Goal: Task Accomplishment & Management: Manage account settings

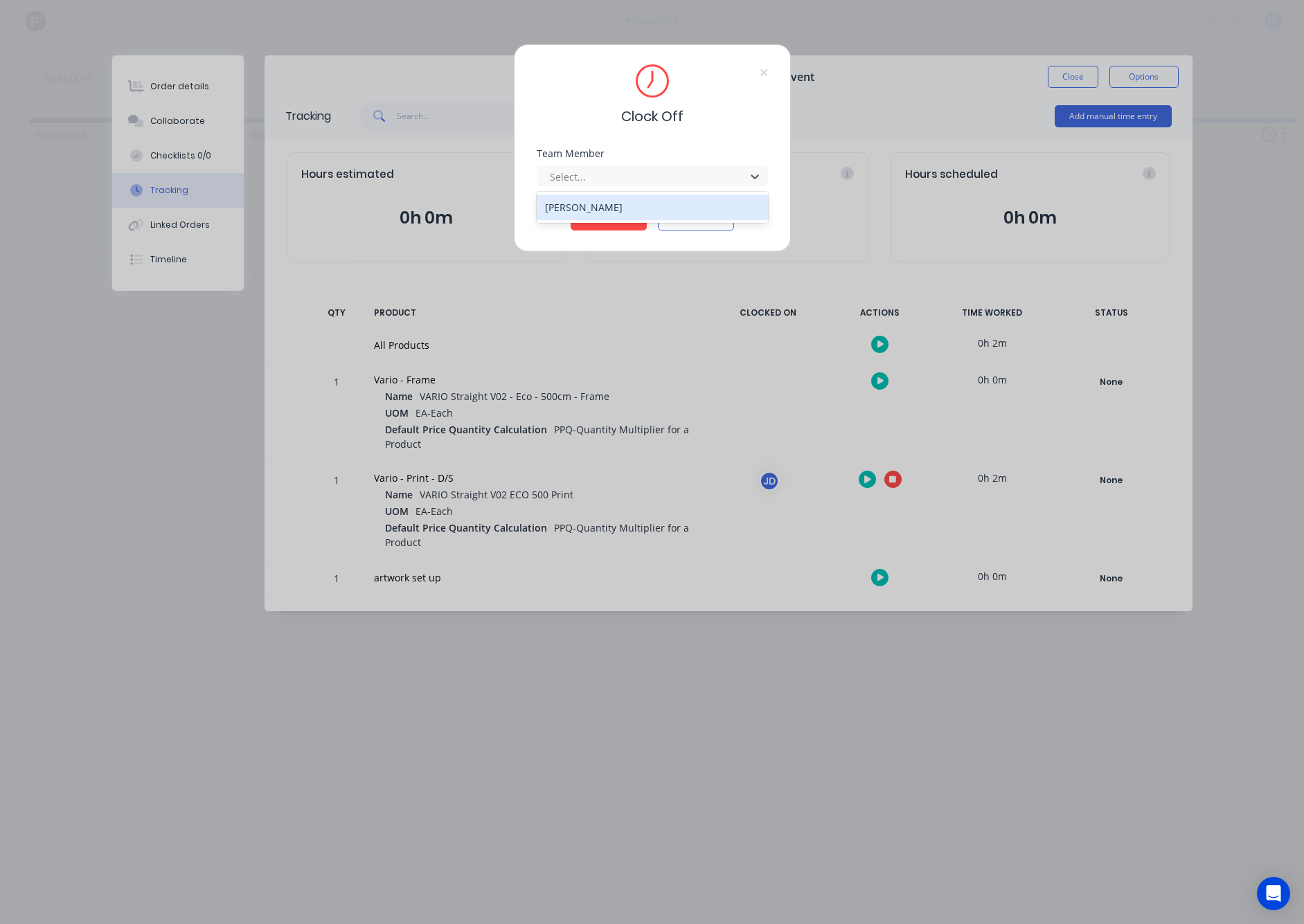
drag, startPoint x: 611, startPoint y: 178, endPoint x: 604, endPoint y: 196, distance: 19.3
click at [611, 178] on div at bounding box center [643, 177] width 189 height 17
drag, startPoint x: 602, startPoint y: 202, endPoint x: 604, endPoint y: 216, distance: 14.1
click at [602, 202] on div "[PERSON_NAME]" at bounding box center [652, 207] width 231 height 25
click at [606, 220] on button "Clock Off" at bounding box center [609, 219] width 76 height 23
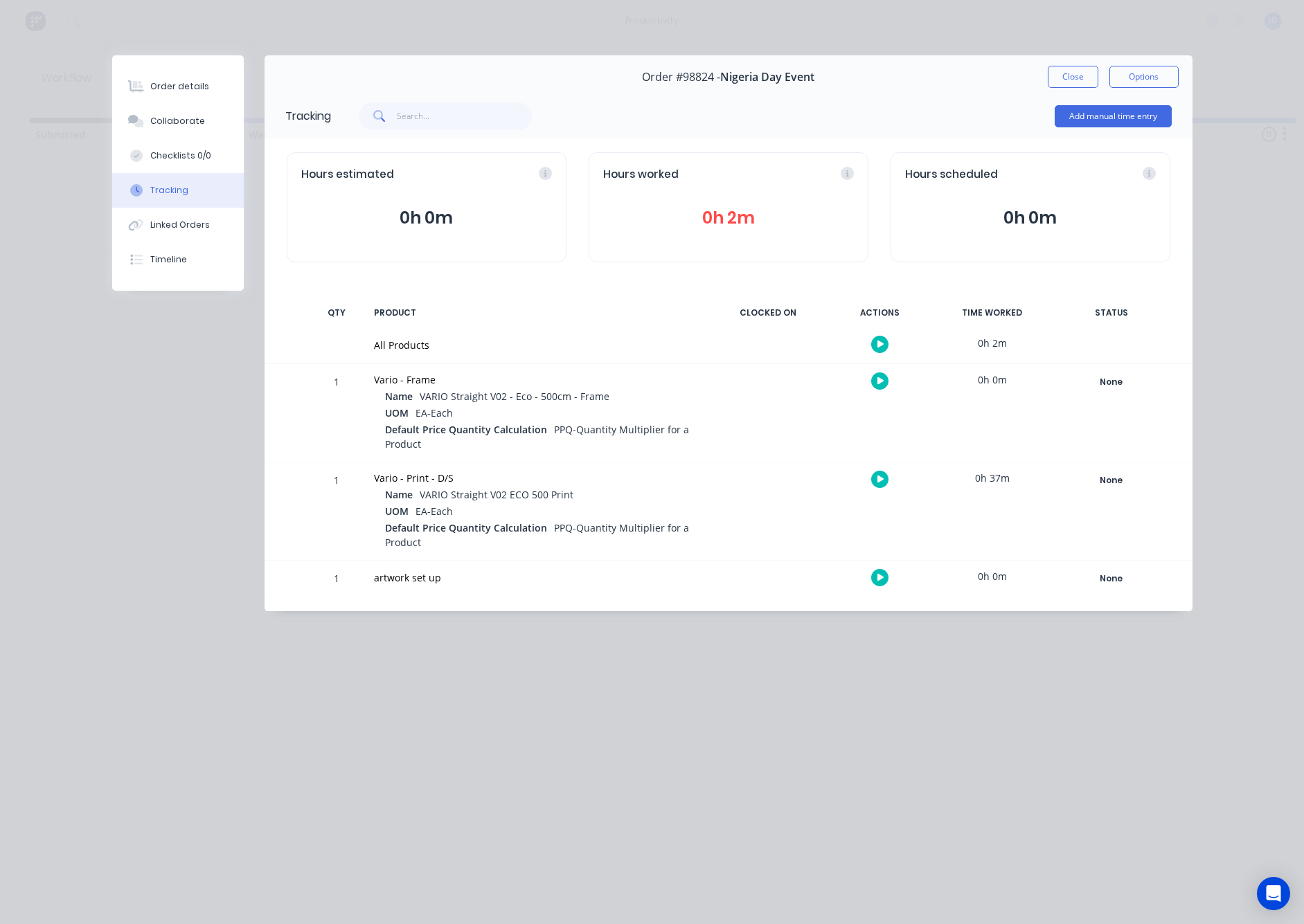
drag, startPoint x: 1062, startPoint y: 70, endPoint x: 1013, endPoint y: 80, distance: 50.0
click at [1062, 70] on button "Close" at bounding box center [1073, 77] width 51 height 23
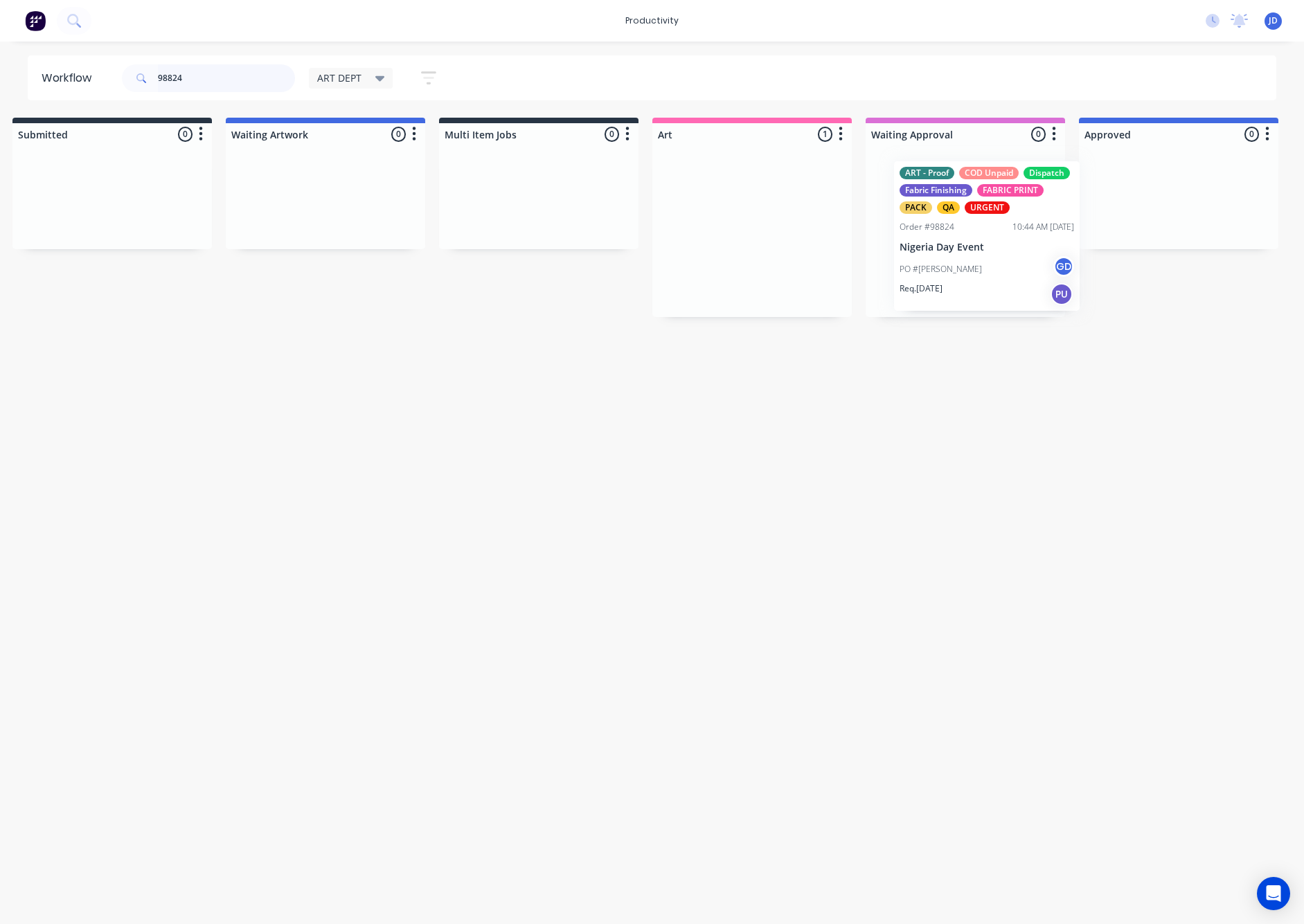
drag, startPoint x: 801, startPoint y: 185, endPoint x: 975, endPoint y: 188, distance: 174.0
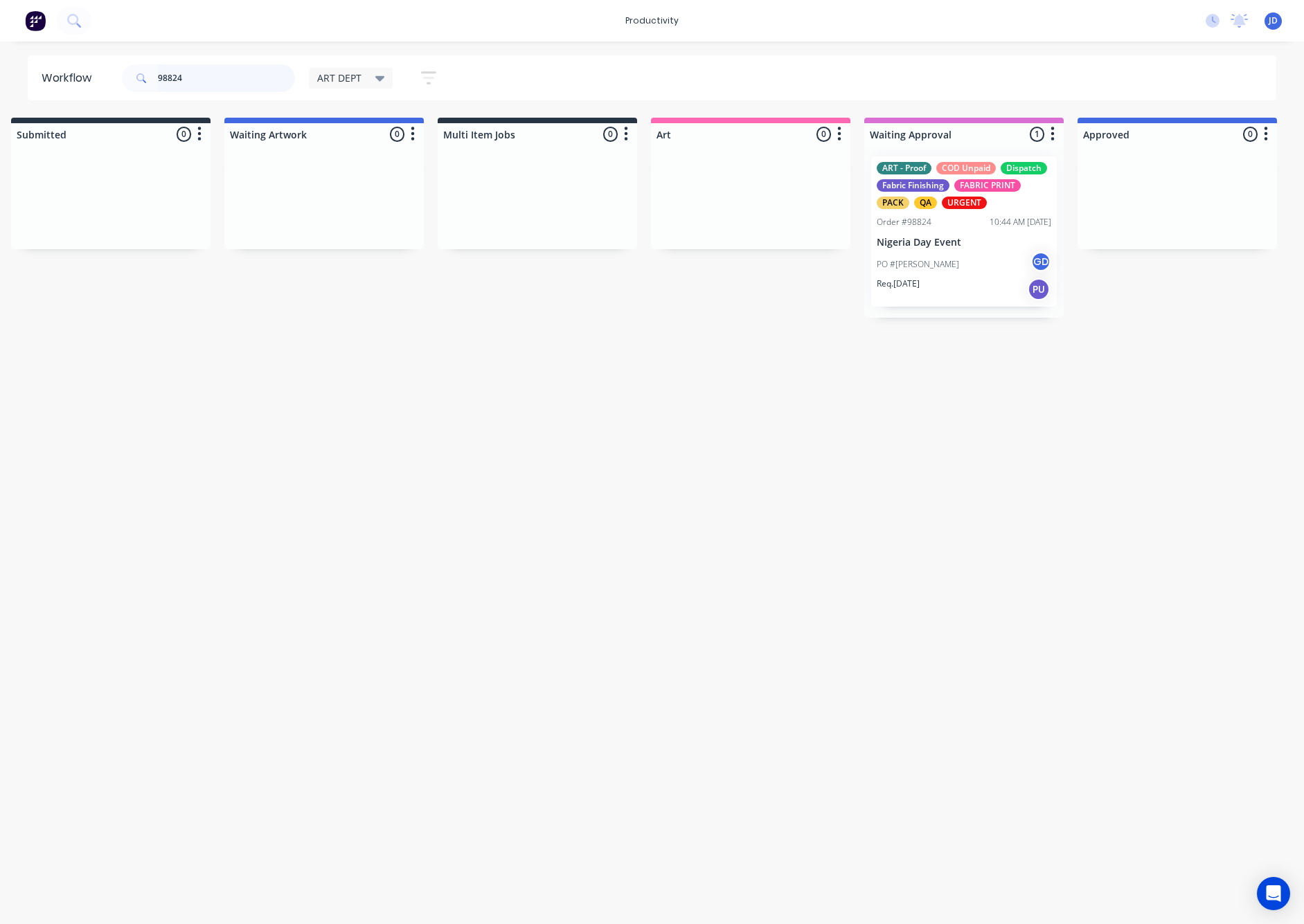
drag, startPoint x: 246, startPoint y: 81, endPoint x: 91, endPoint y: 72, distance: 155.3
click at [91, 72] on header "Workflow 98824 ART DEPT Save new view None edit ART DEPT (Default) edit Banner …" at bounding box center [652, 78] width 1249 height 45
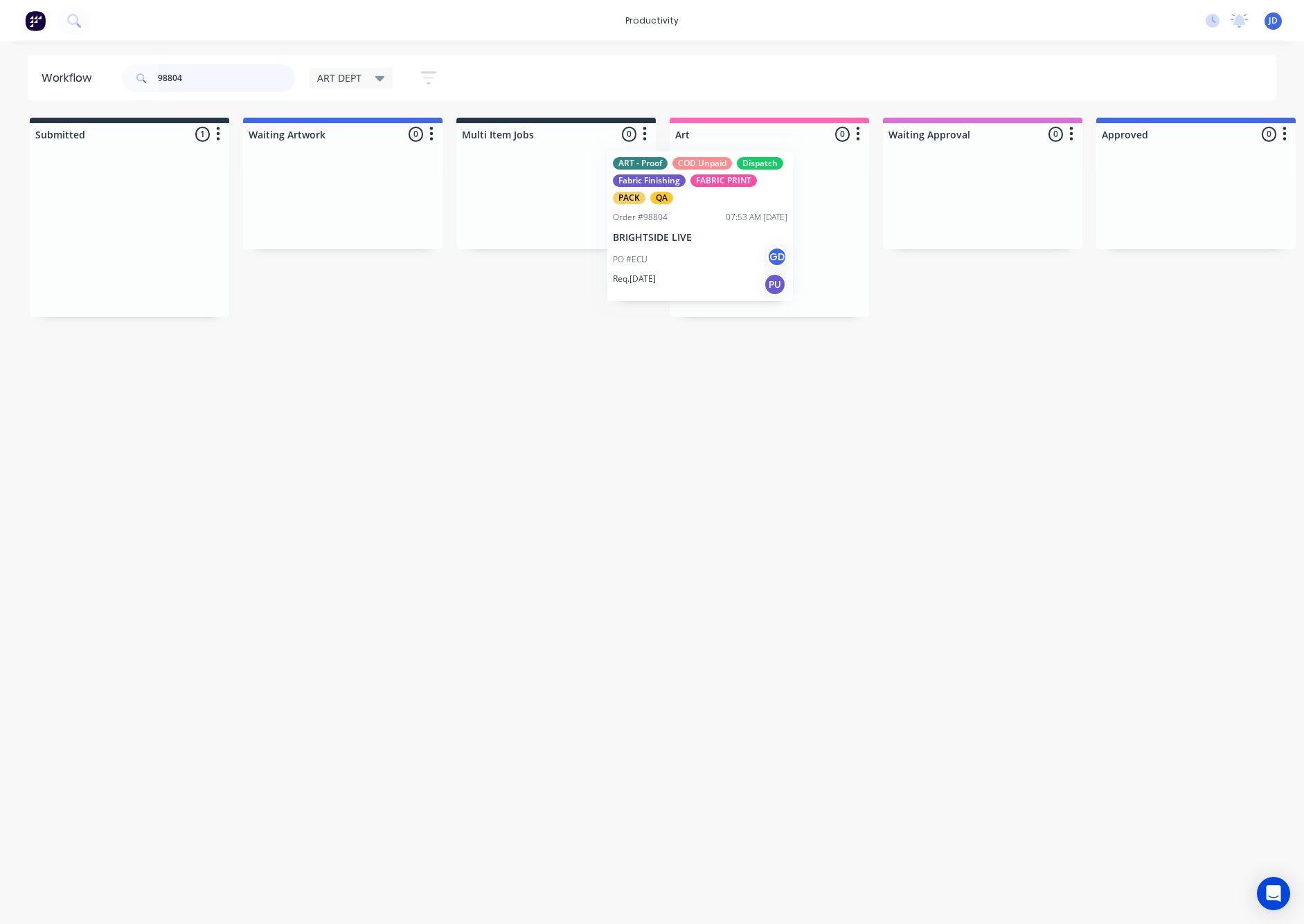
drag, startPoint x: 452, startPoint y: 237, endPoint x: 741, endPoint y: 235, distance: 289.0
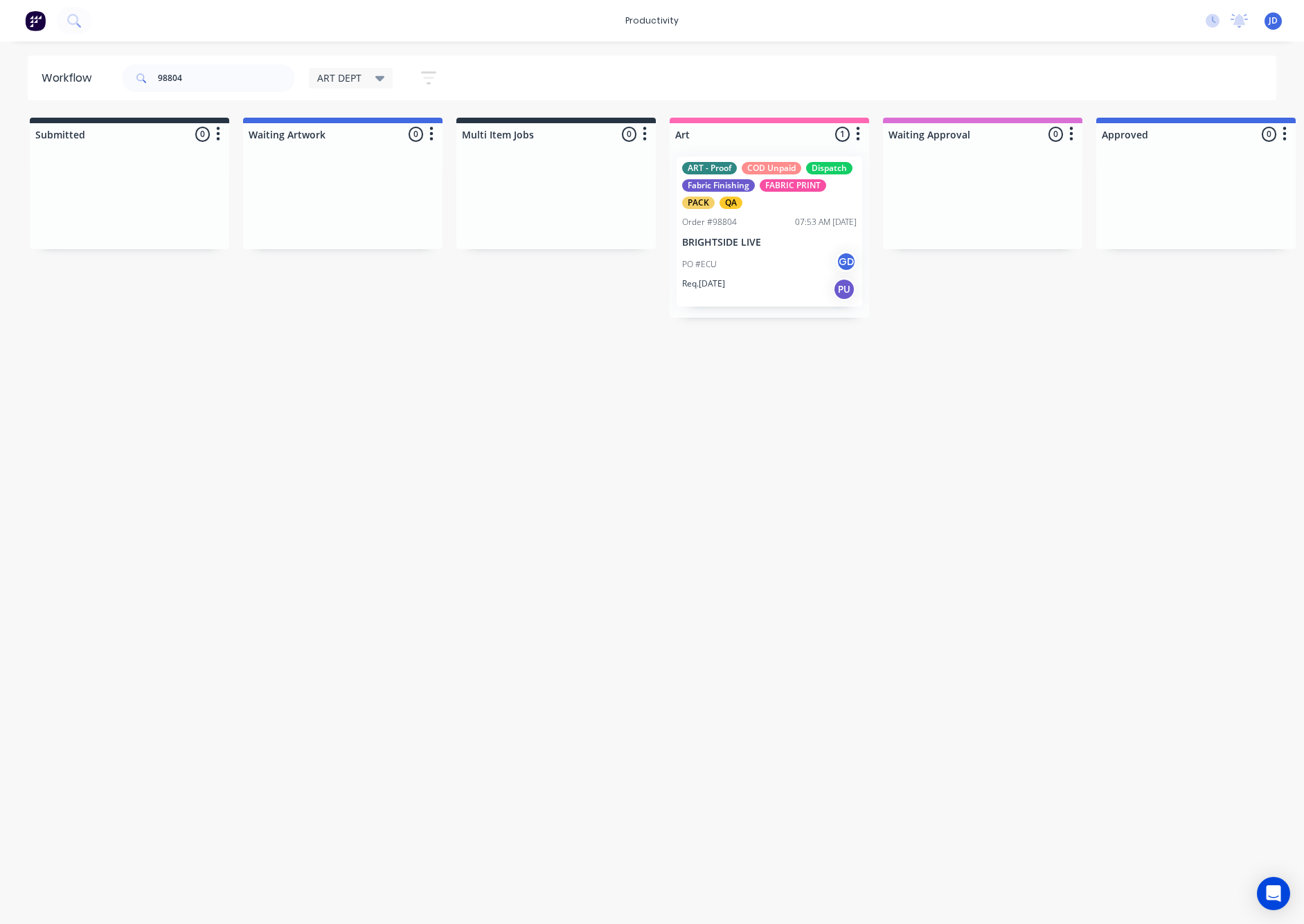
click at [740, 237] on p "BRIGHTSIDE LIVE" at bounding box center [769, 242] width 175 height 12
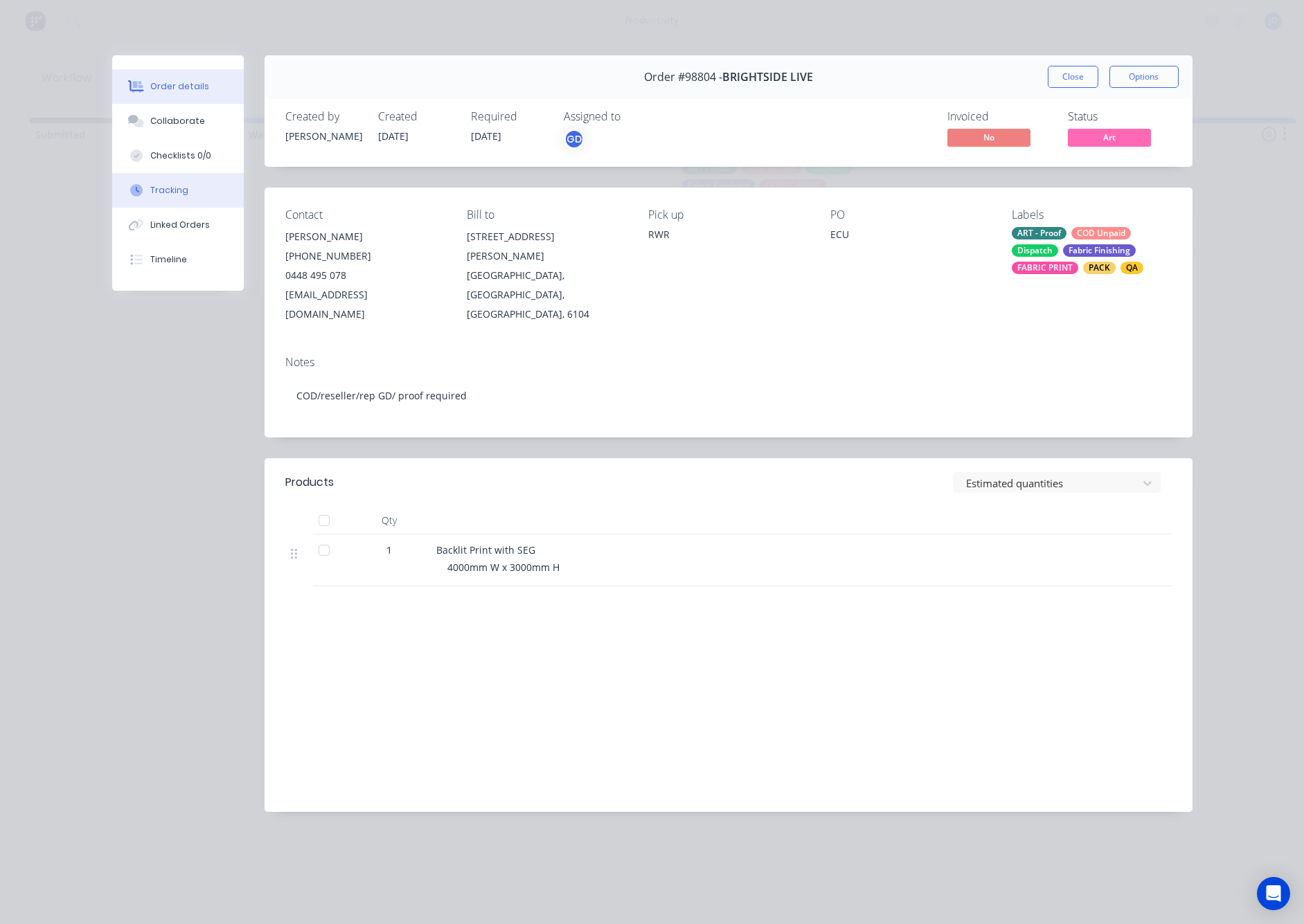
click at [160, 178] on button "Tracking" at bounding box center [178, 190] width 132 height 34
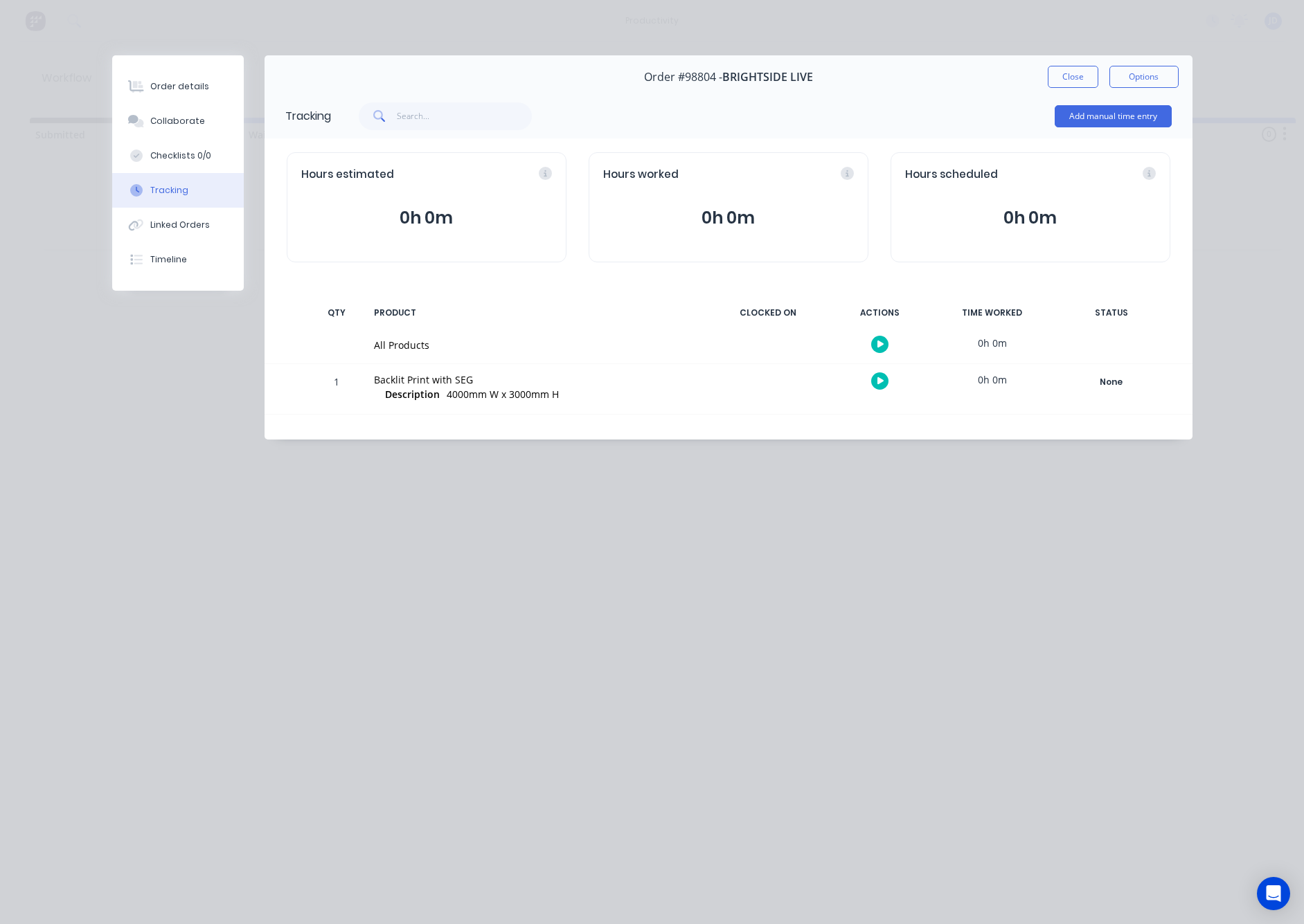
click at [873, 385] on button "button" at bounding box center [879, 380] width 17 height 17
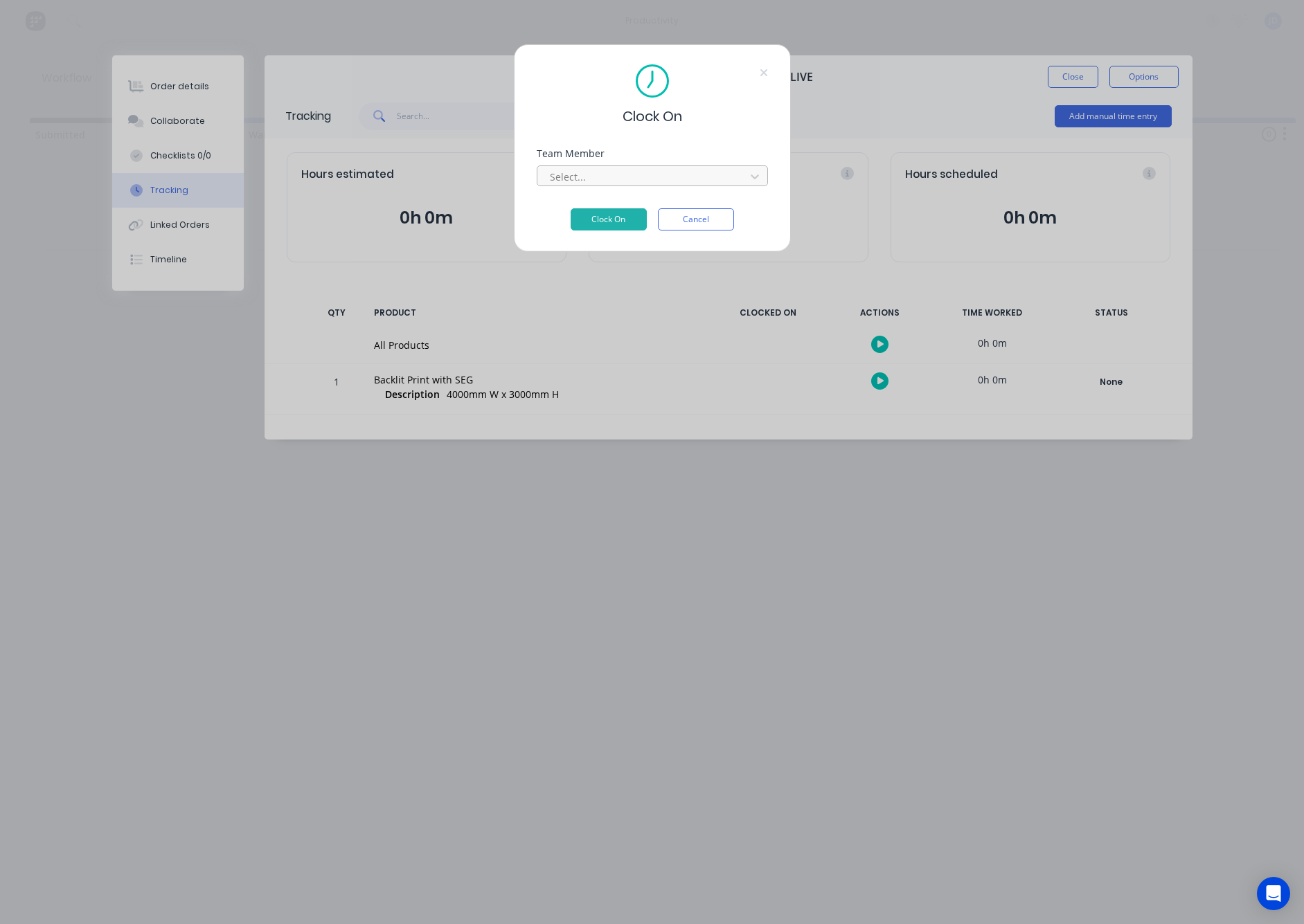
click at [636, 180] on div at bounding box center [643, 177] width 189 height 17
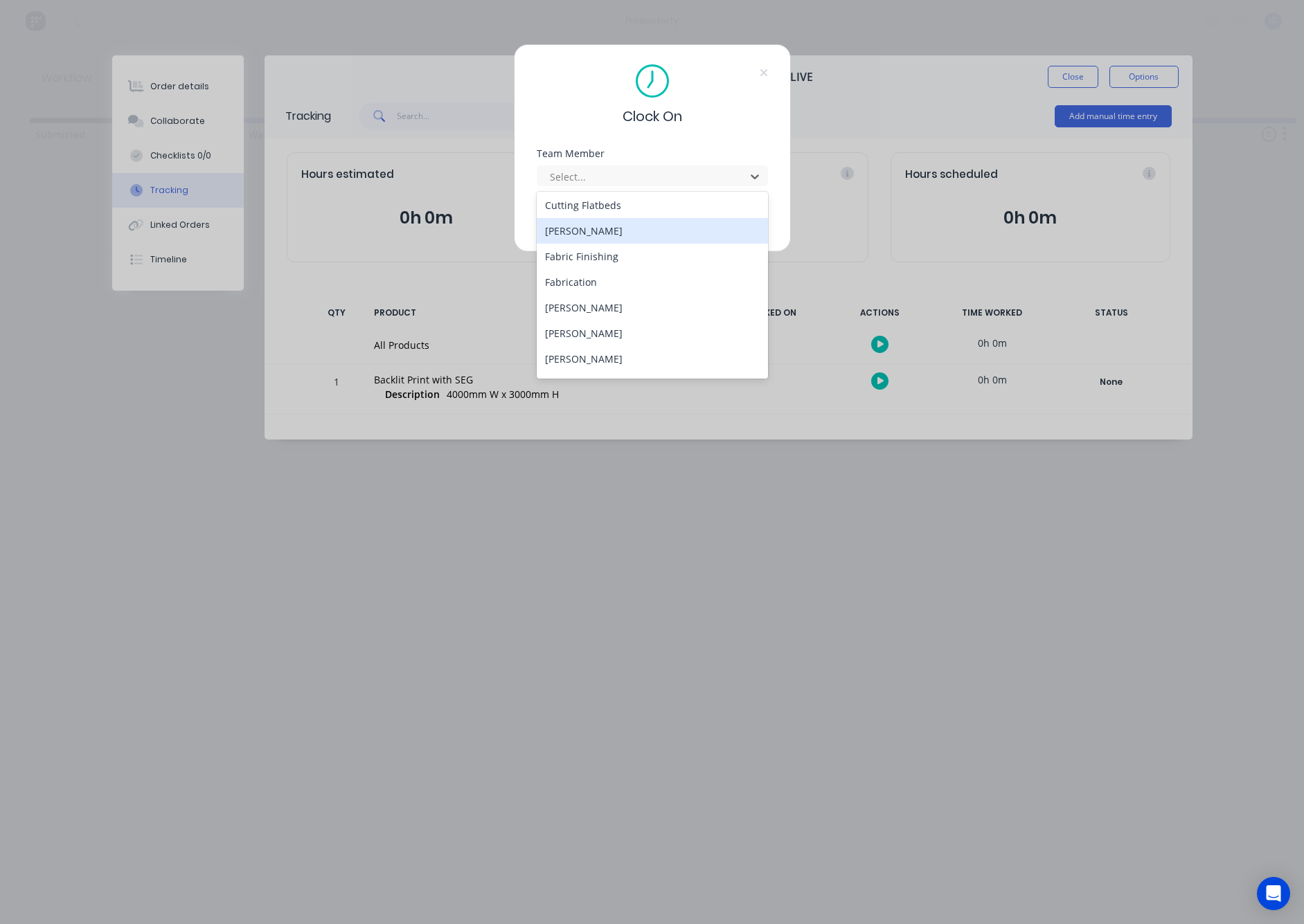
scroll to position [107, 0]
click at [564, 325] on div "[PERSON_NAME]" at bounding box center [652, 330] width 231 height 25
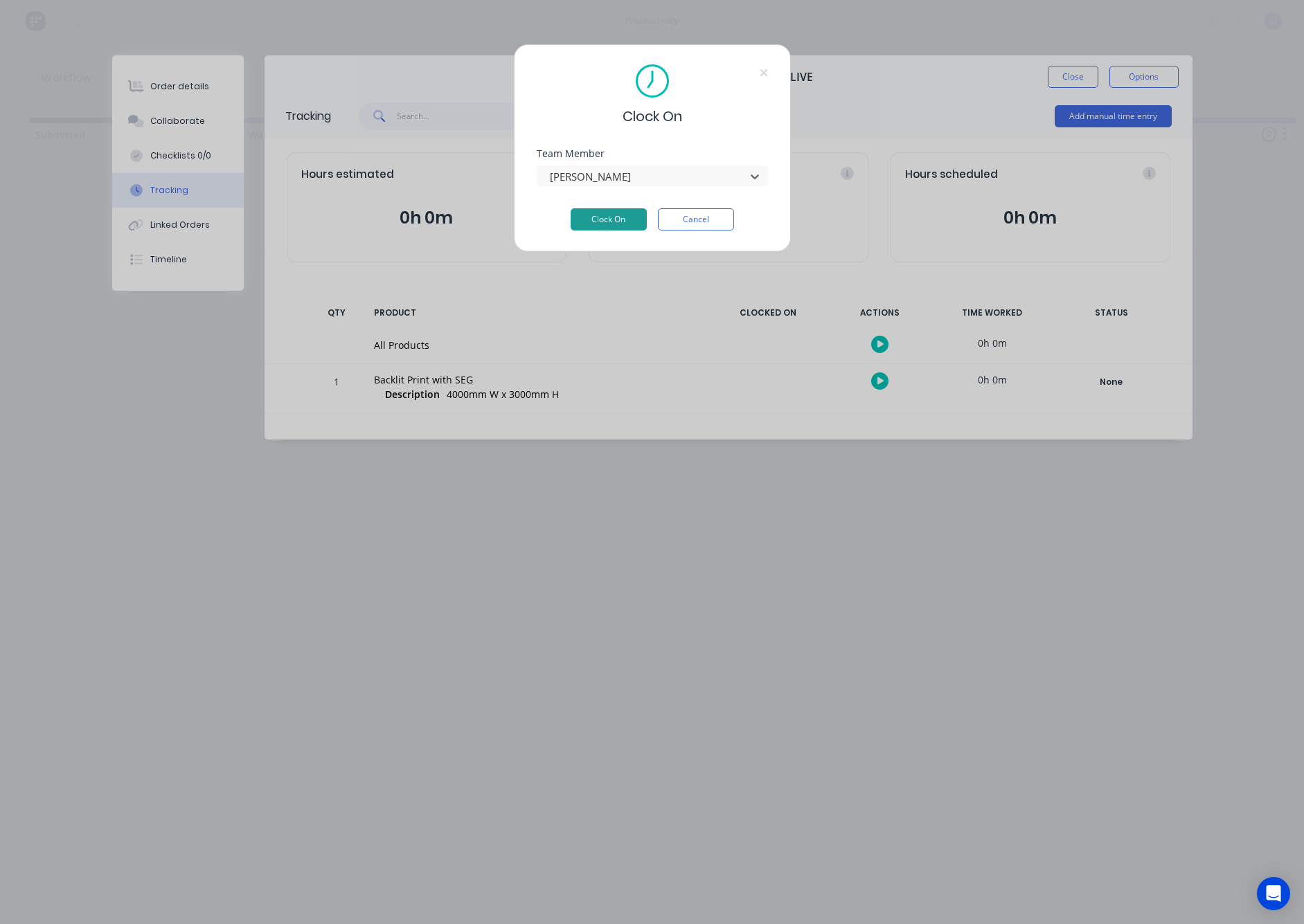
click at [583, 225] on button "Clock On" at bounding box center [609, 219] width 76 height 23
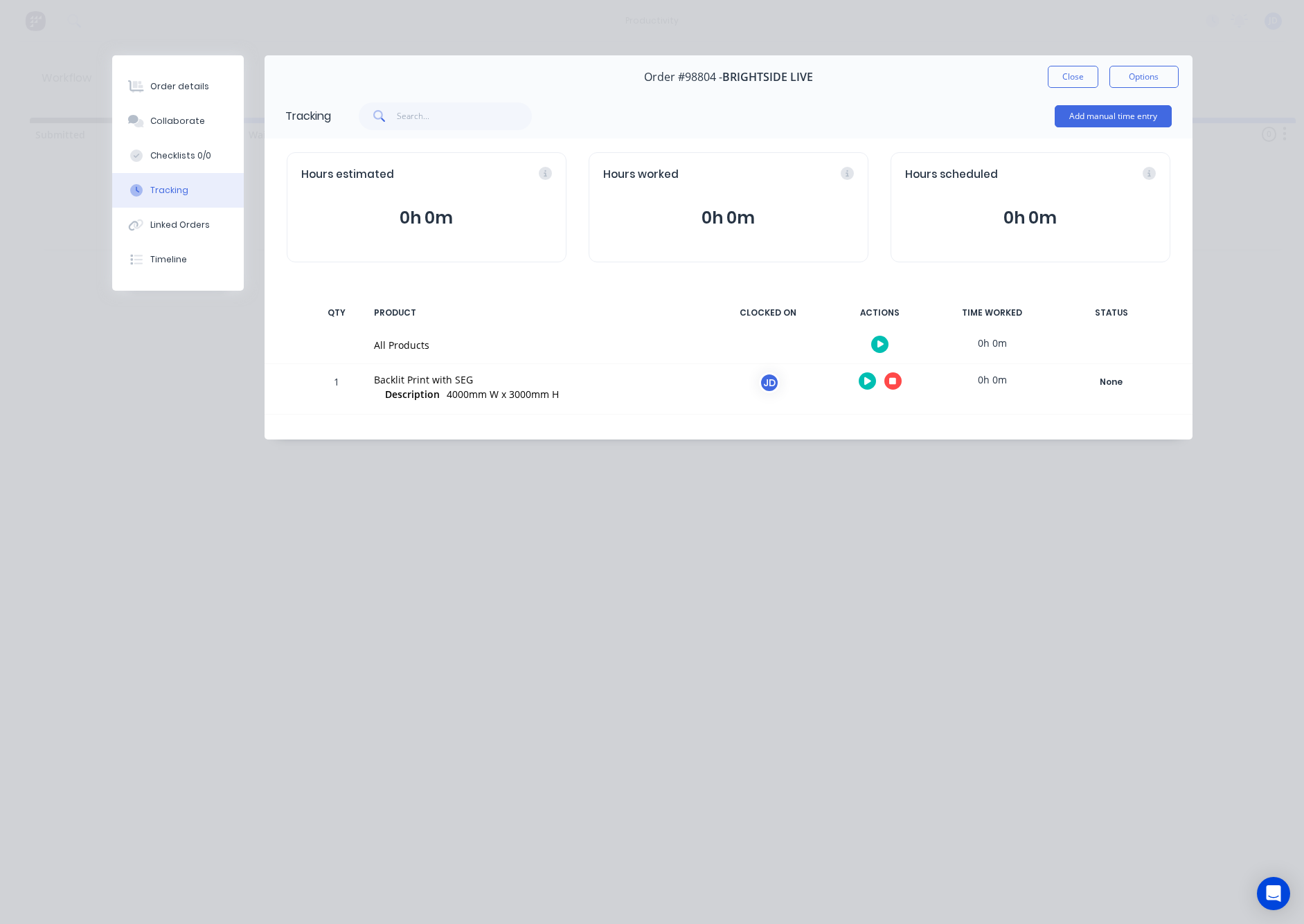
click at [898, 380] on button "button" at bounding box center [893, 380] width 17 height 17
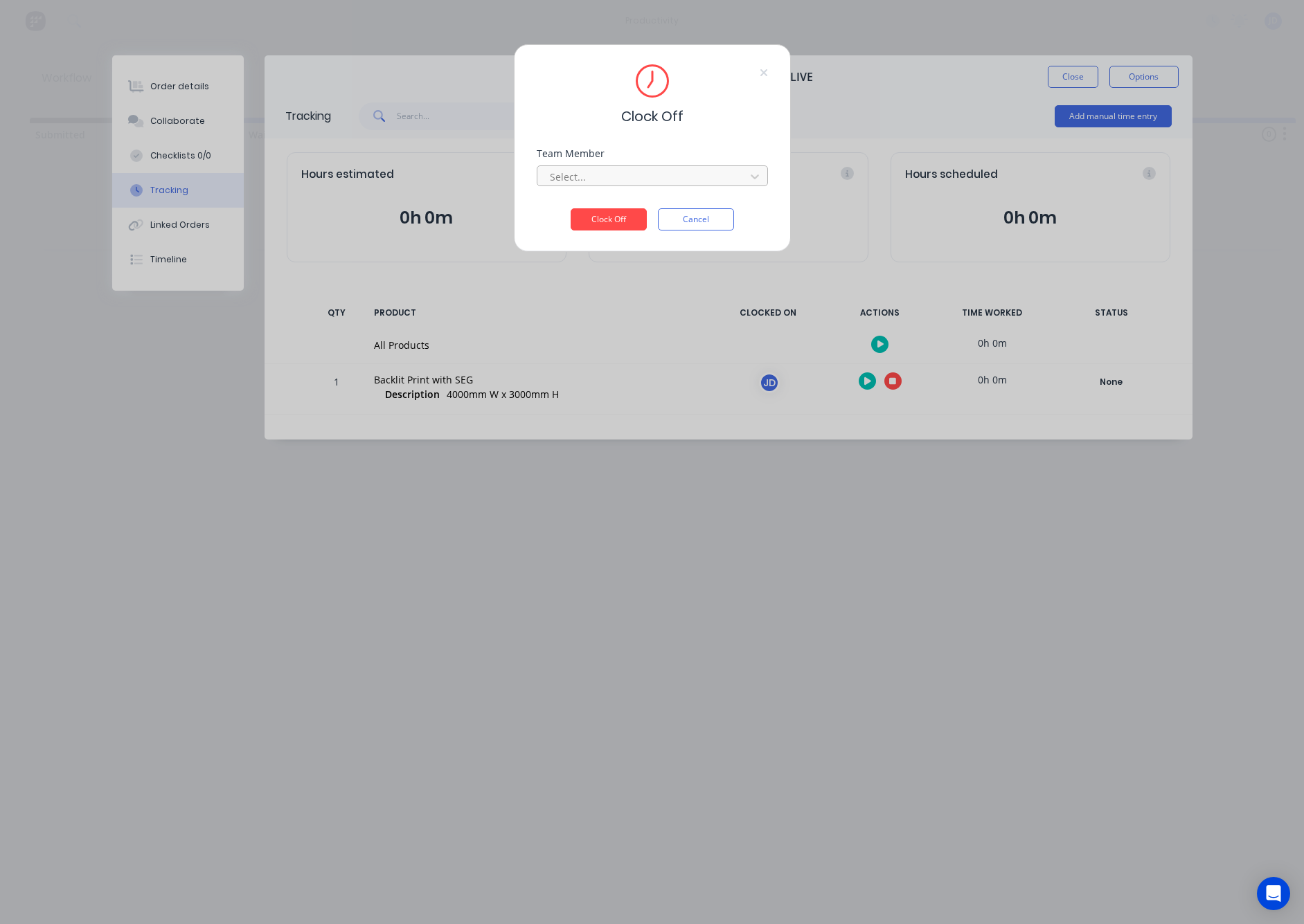
click at [664, 187] on div "Select..." at bounding box center [644, 176] width 198 height 21
drag, startPoint x: 628, startPoint y: 210, endPoint x: 616, endPoint y: 216, distance: 13.4
click at [628, 210] on div "[PERSON_NAME]" at bounding box center [652, 207] width 231 height 25
drag, startPoint x: 615, startPoint y: 216, endPoint x: 710, endPoint y: 180, distance: 101.6
click at [615, 216] on button "Clock Off" at bounding box center [609, 219] width 76 height 23
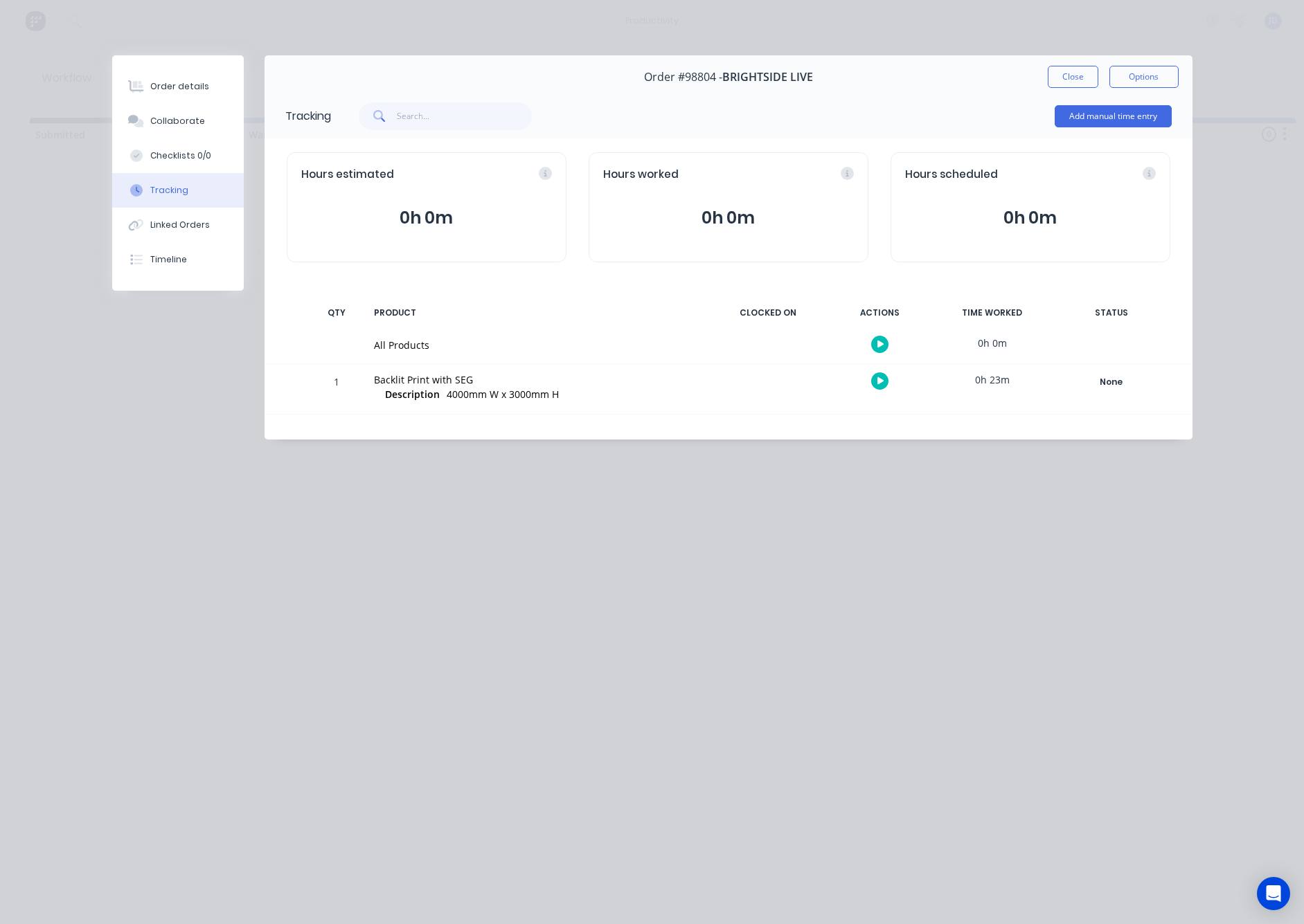
drag, startPoint x: 1061, startPoint y: 79, endPoint x: 851, endPoint y: 142, distance: 219.2
click at [1061, 79] on button "Close" at bounding box center [1073, 77] width 51 height 23
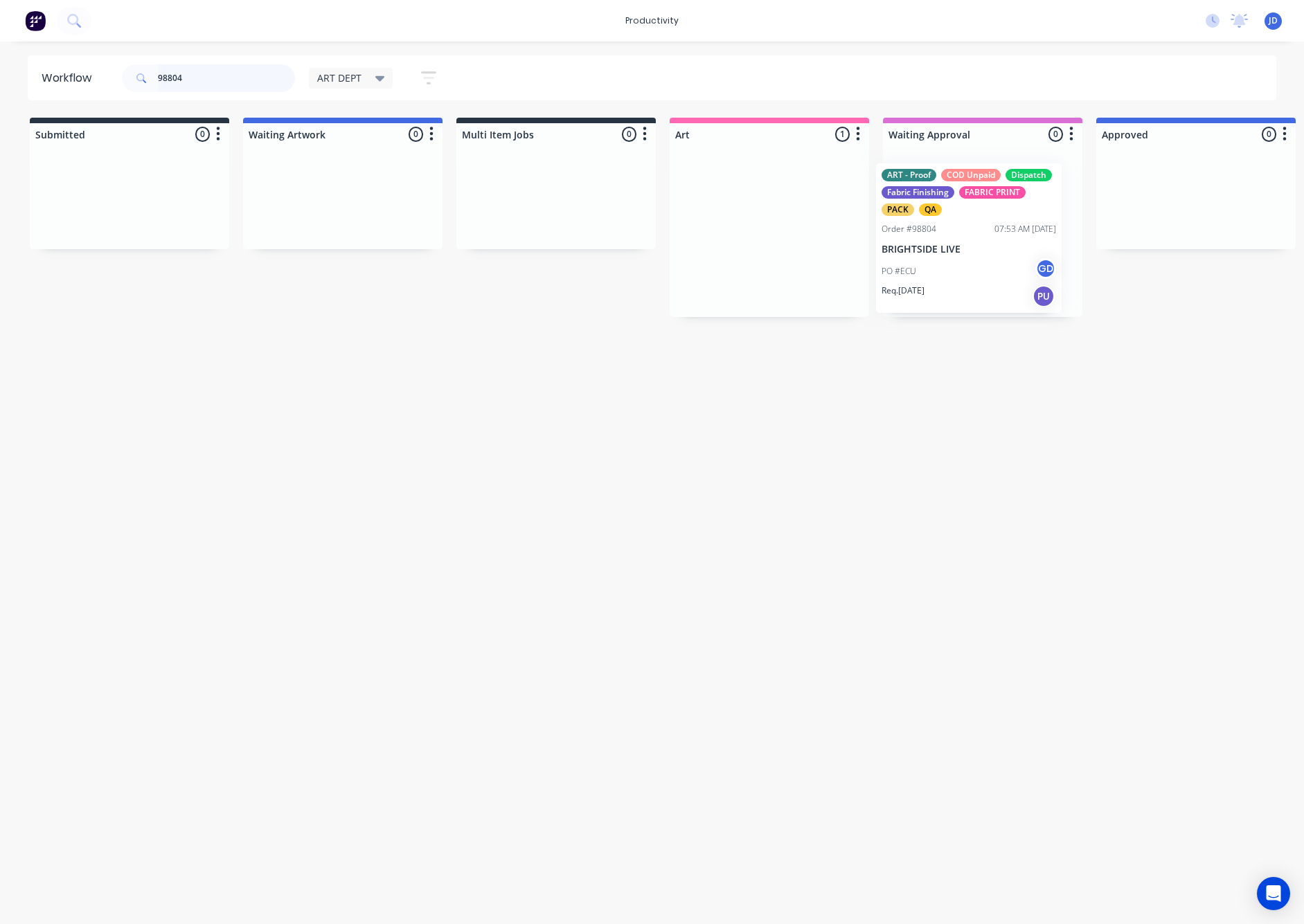
drag, startPoint x: 792, startPoint y: 222, endPoint x: 905, endPoint y: 222, distance: 113.0
drag, startPoint x: 221, startPoint y: 75, endPoint x: 106, endPoint y: 69, distance: 115.2
click at [106, 69] on header "Workflow 98804 ART DEPT Save new view None edit ART DEPT (Default) edit Banner …" at bounding box center [652, 78] width 1249 height 45
click at [967, 270] on div "PO #ECU GD" at bounding box center [983, 264] width 175 height 26
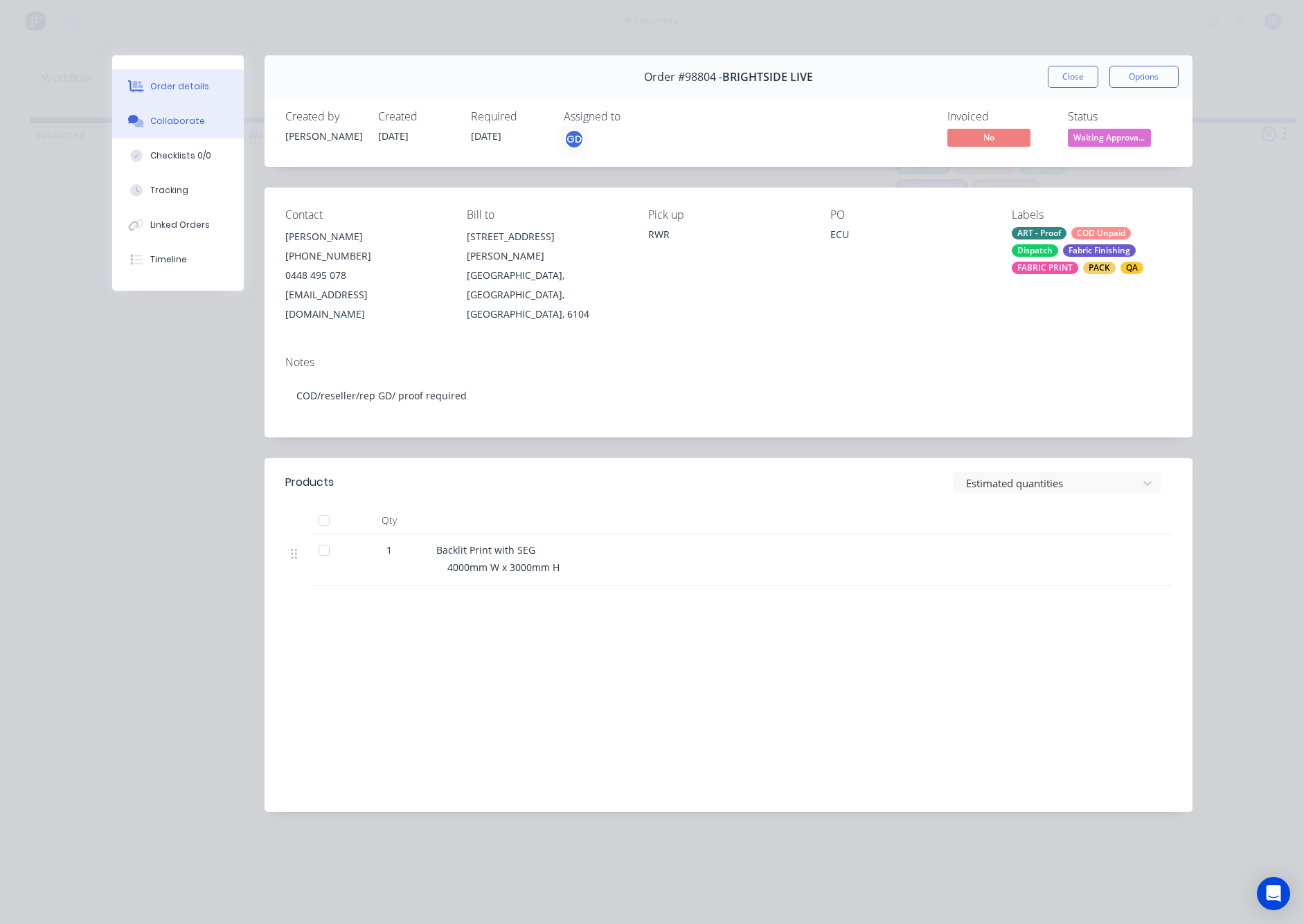
drag, startPoint x: 172, startPoint y: 124, endPoint x: 143, endPoint y: 138, distance: 32.2
click at [172, 124] on div "Collaborate" at bounding box center [178, 121] width 55 height 13
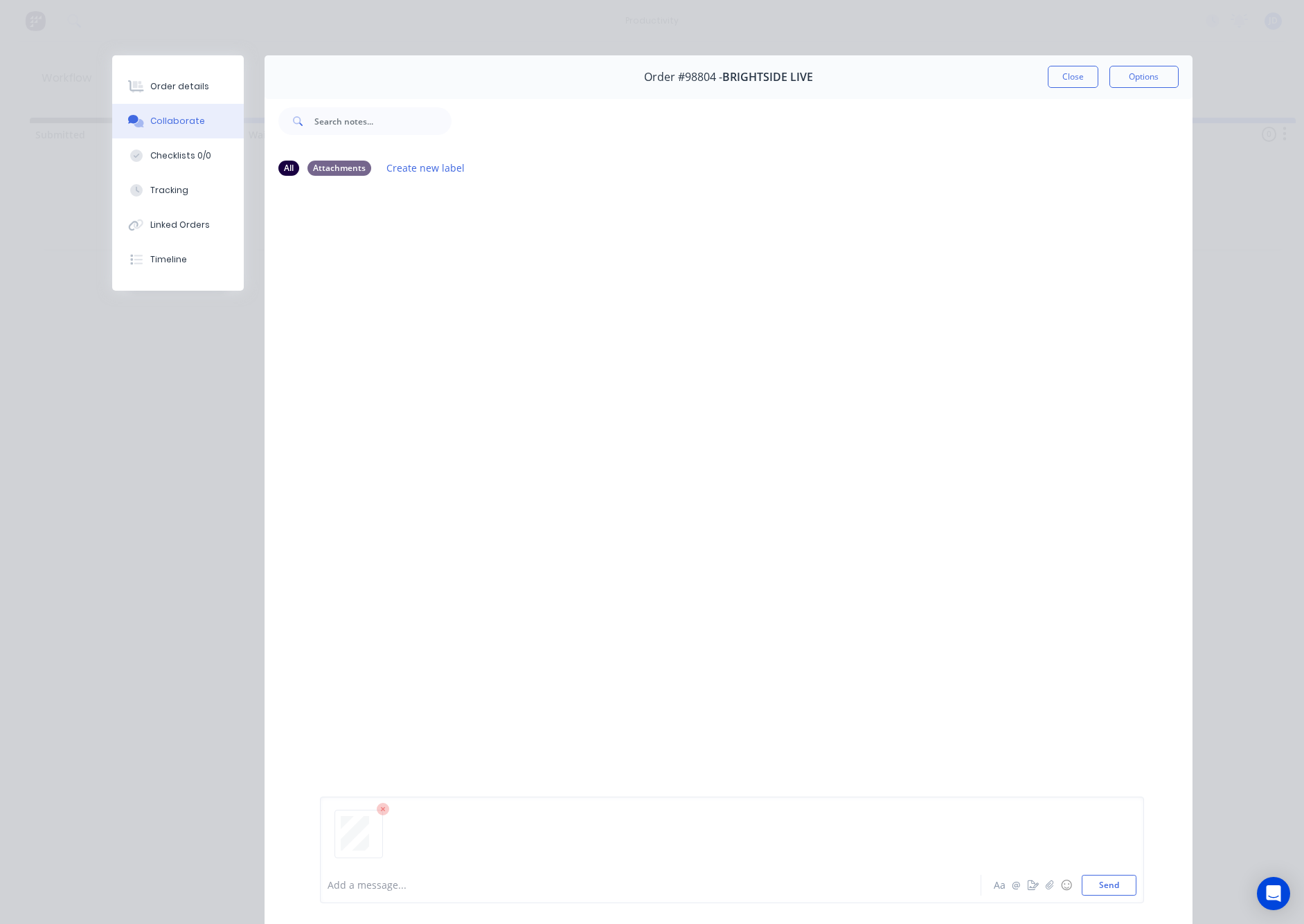
click at [1069, 81] on button "Close" at bounding box center [1073, 77] width 51 height 23
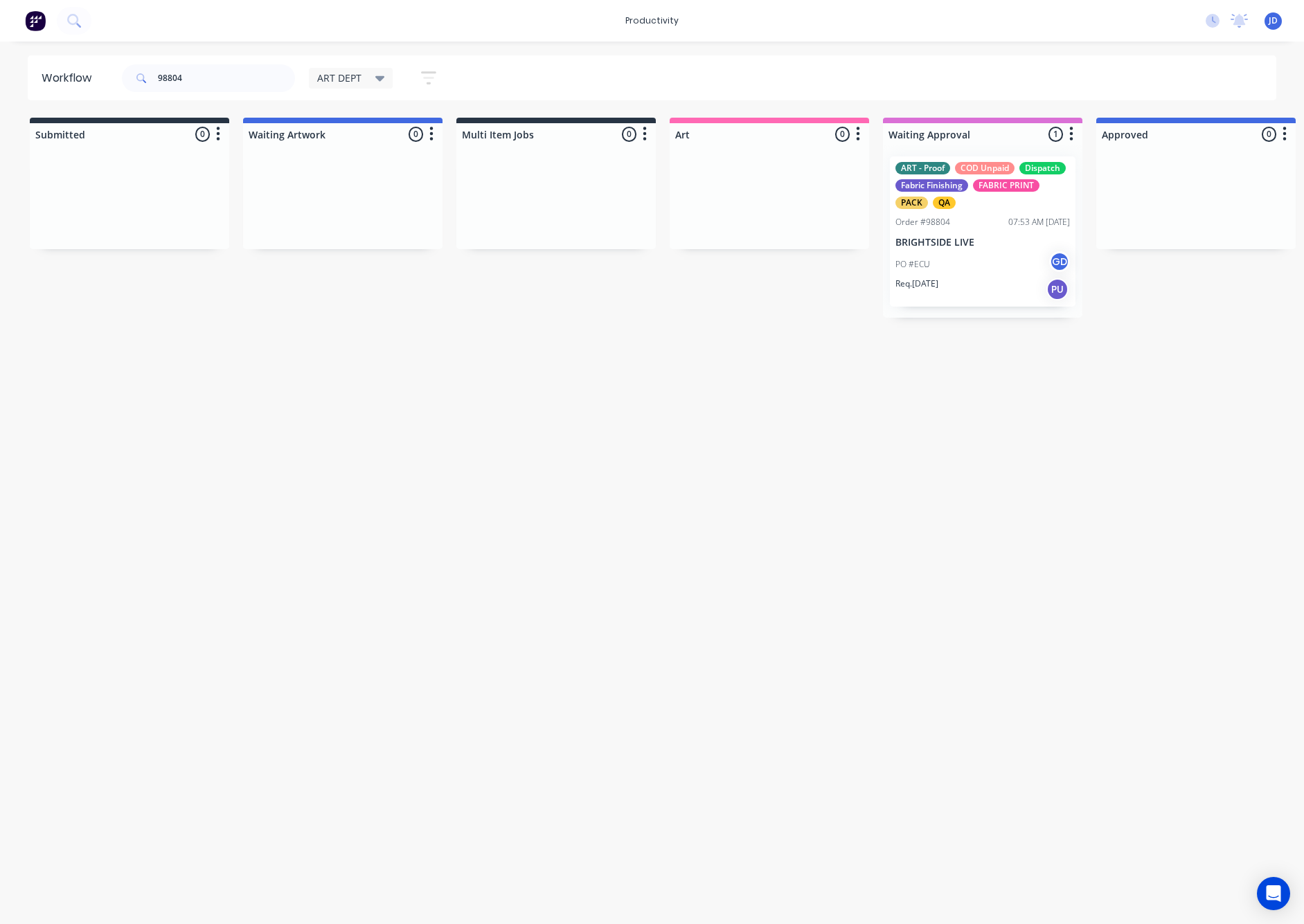
click at [963, 215] on div "ART - Proof COD Unpaid Dispatch Fabric Finishing FABRIC PRINT PACK QA Order #98…" at bounding box center [983, 232] width 186 height 151
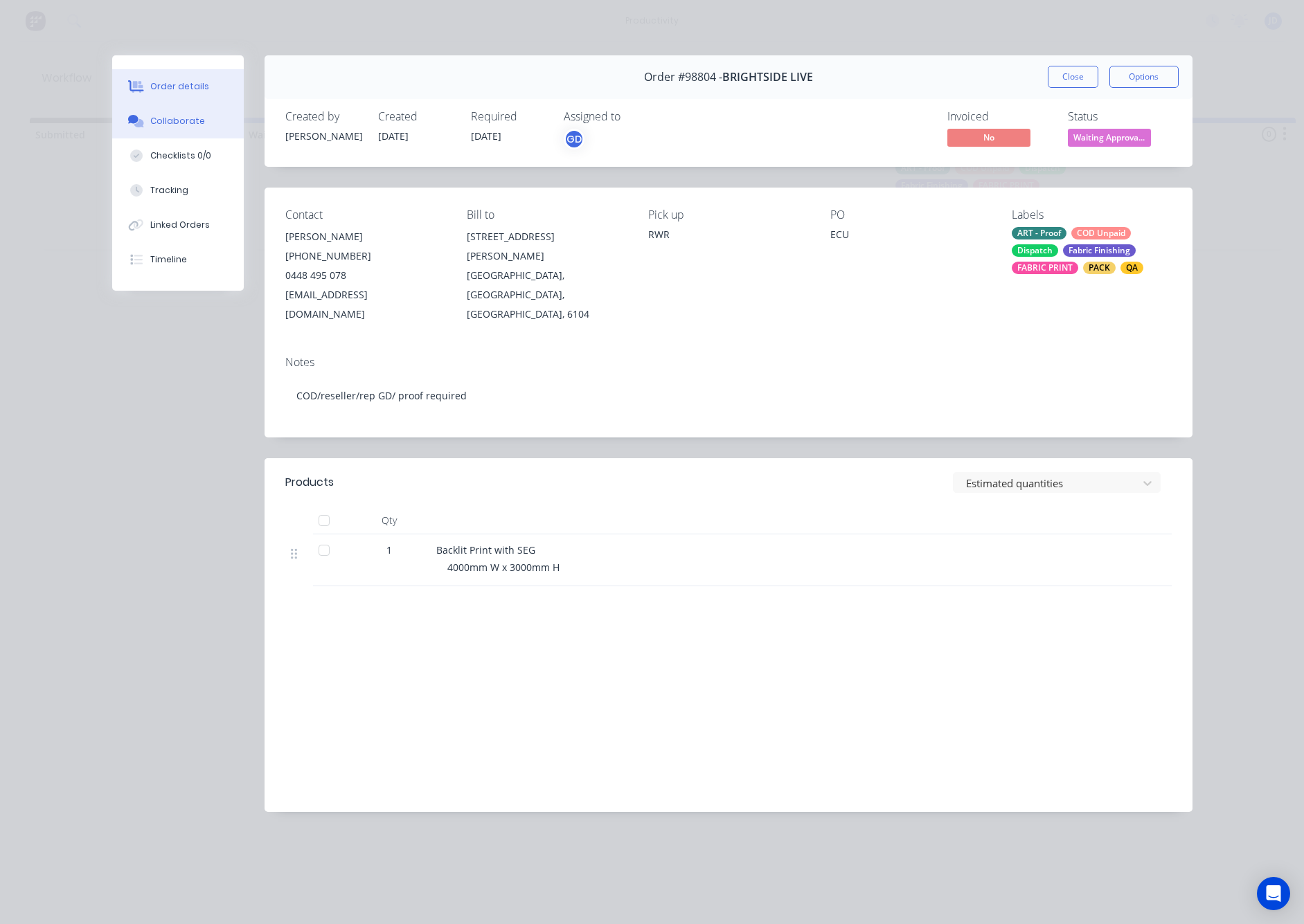
click at [161, 123] on div "Collaborate" at bounding box center [178, 121] width 55 height 13
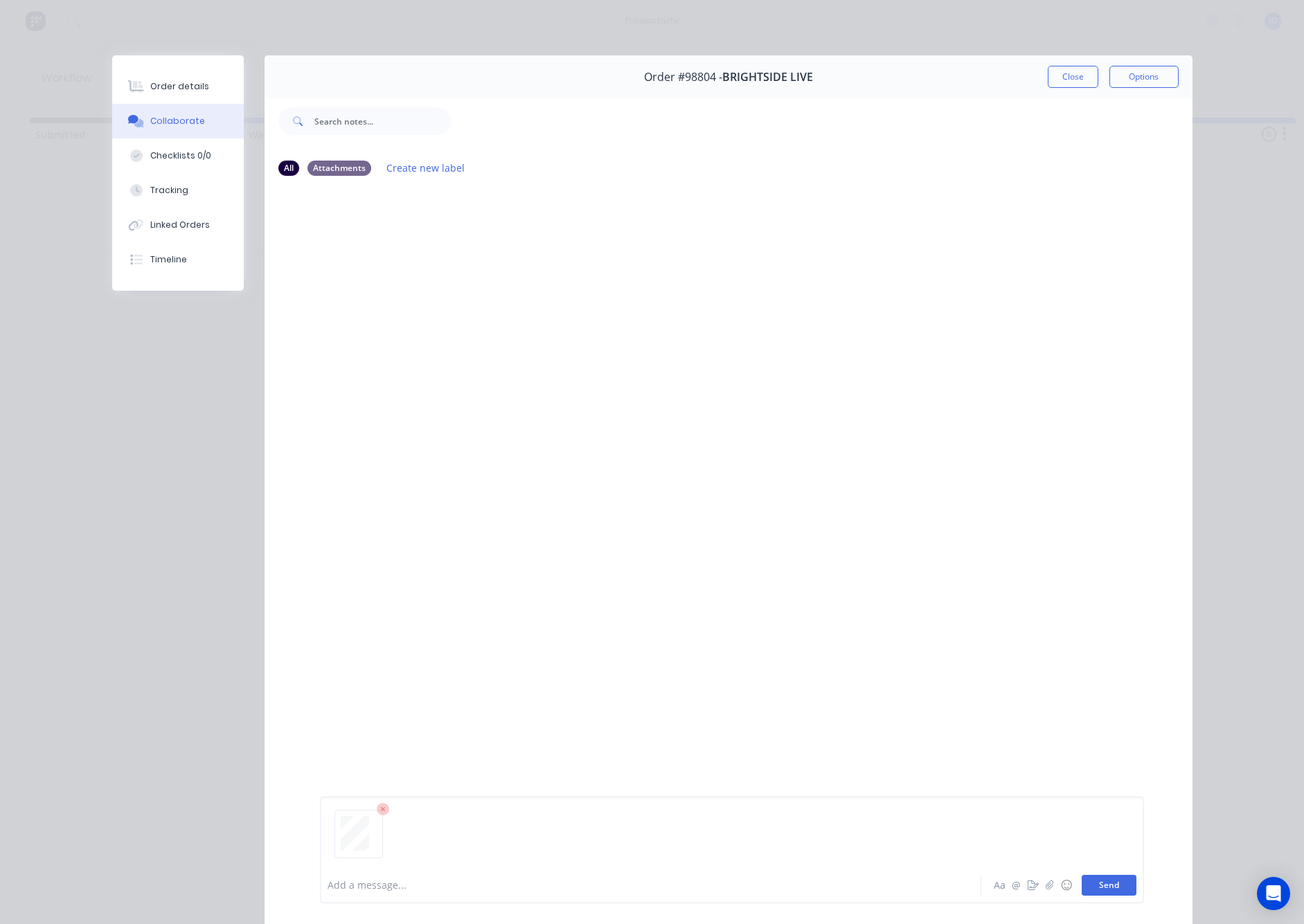
click at [1099, 875] on button "Send" at bounding box center [1108, 885] width 55 height 21
click at [1064, 83] on button "Close" at bounding box center [1073, 77] width 51 height 23
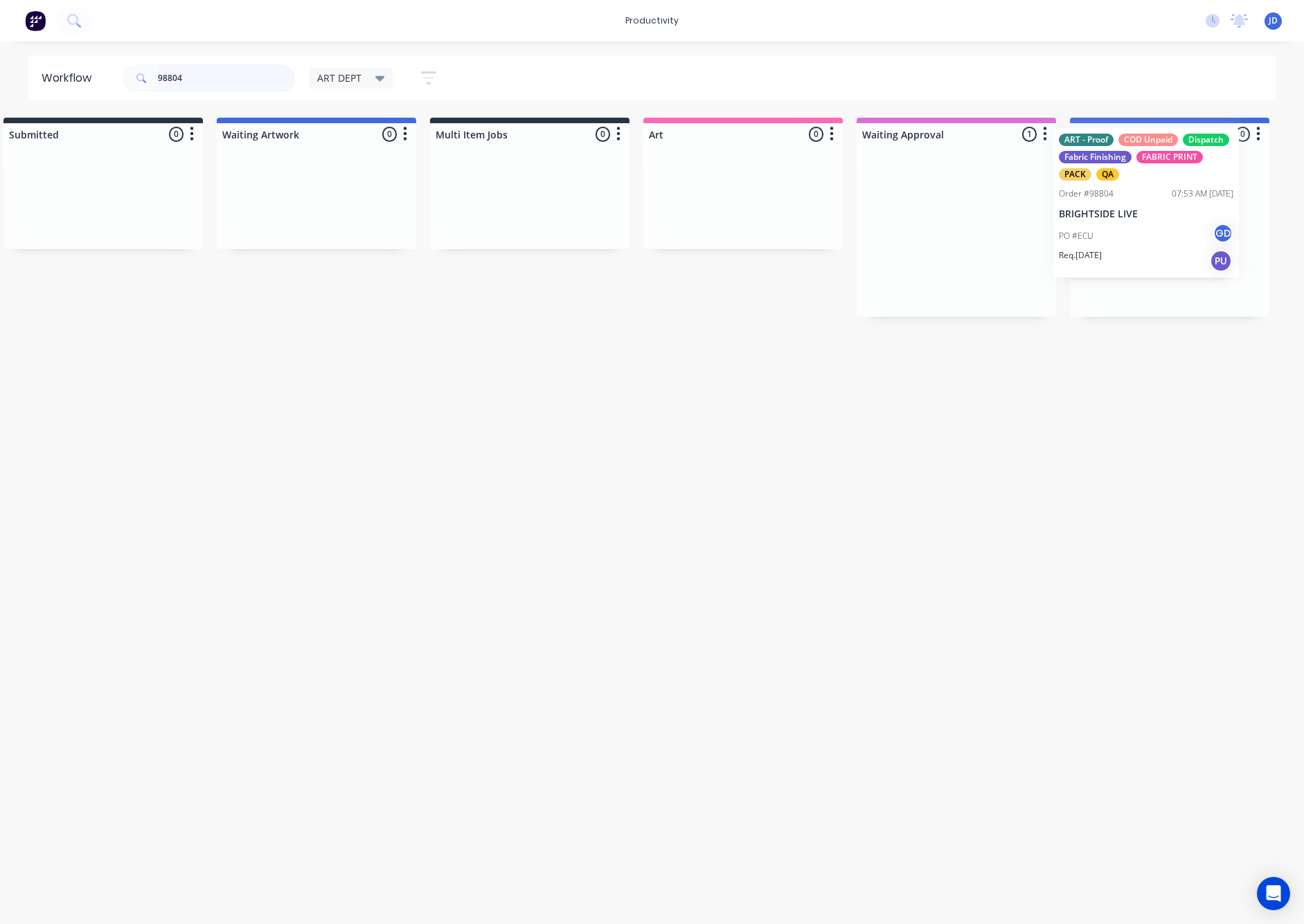
scroll to position [0, 118]
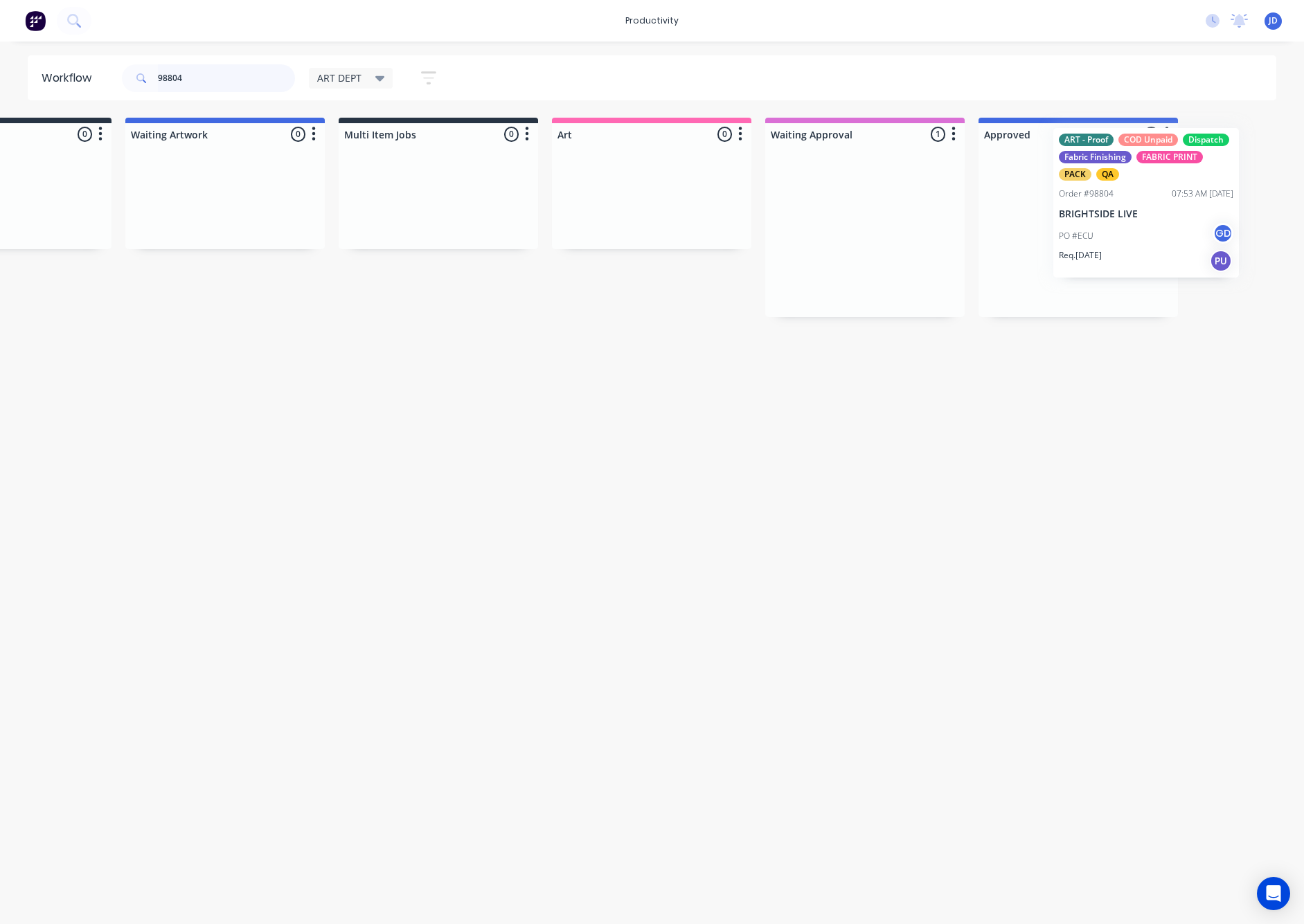
drag, startPoint x: 953, startPoint y: 267, endPoint x: 1117, endPoint y: 237, distance: 166.7
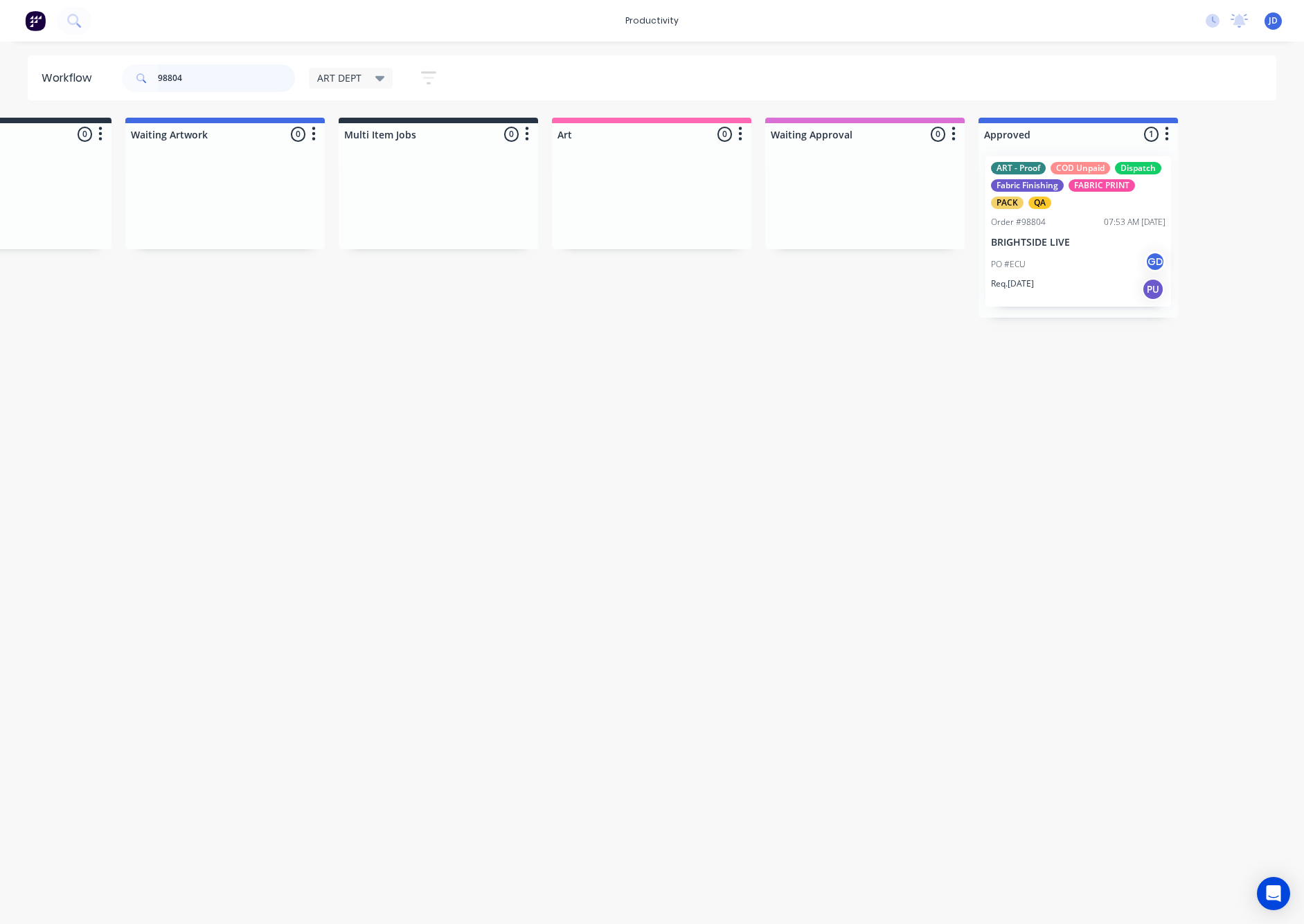
click at [171, 76] on input "98804" at bounding box center [226, 78] width 137 height 28
type input "9"
